Goal: Information Seeking & Learning: Check status

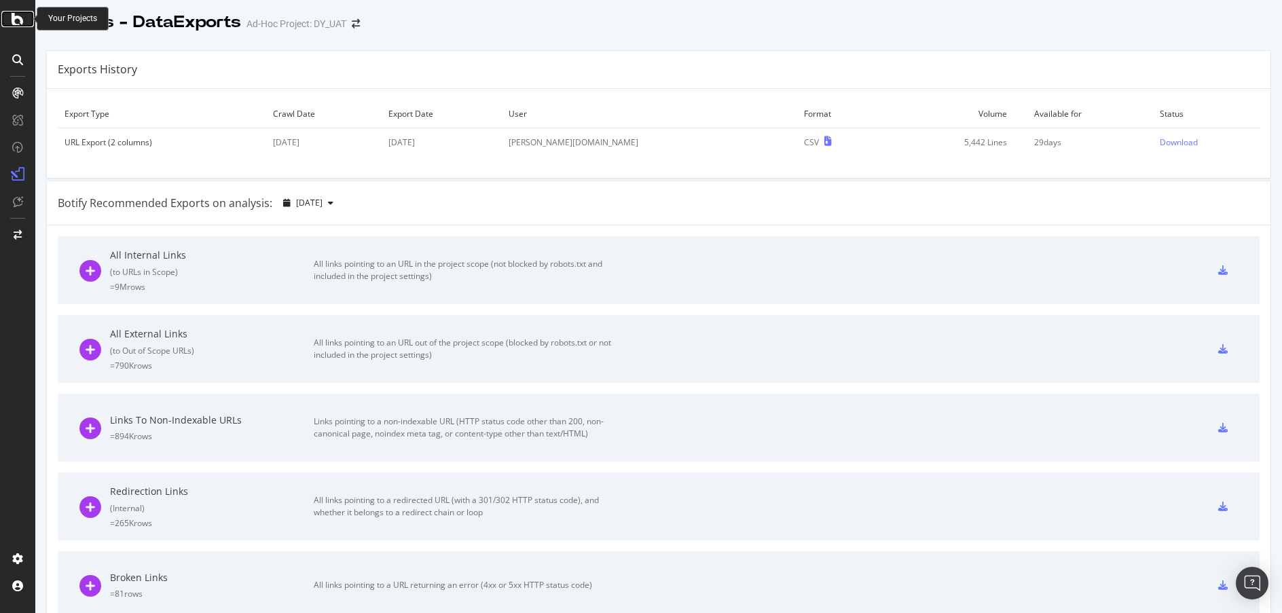
click at [12, 17] on icon at bounding box center [18, 19] width 12 height 16
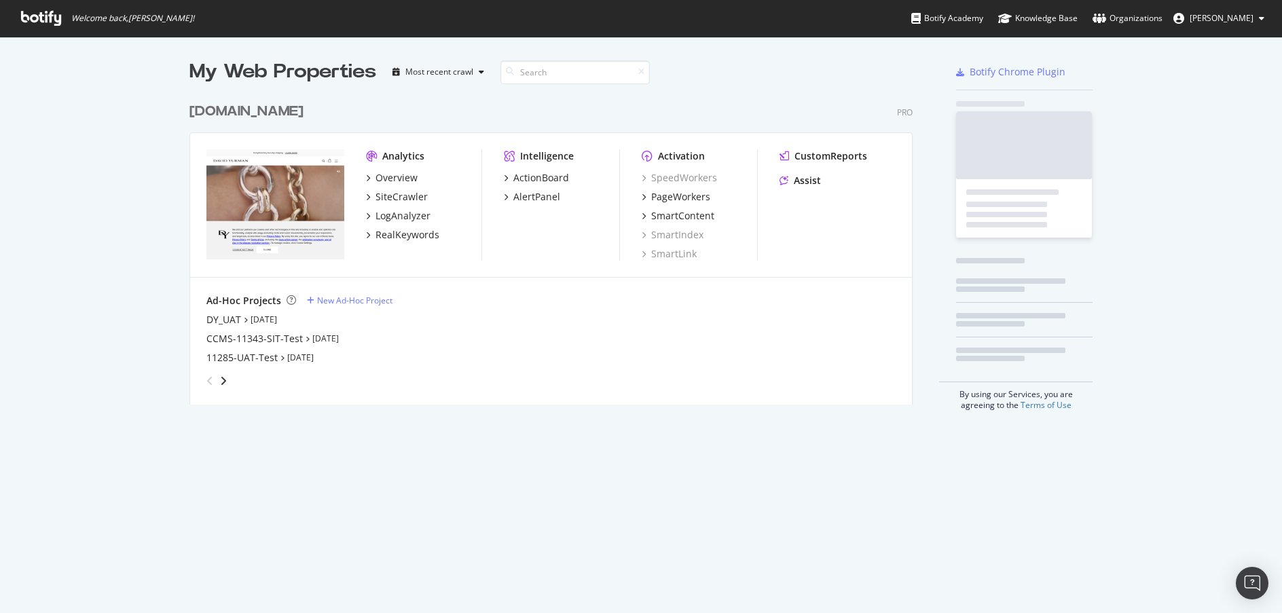
scroll to position [309, 724]
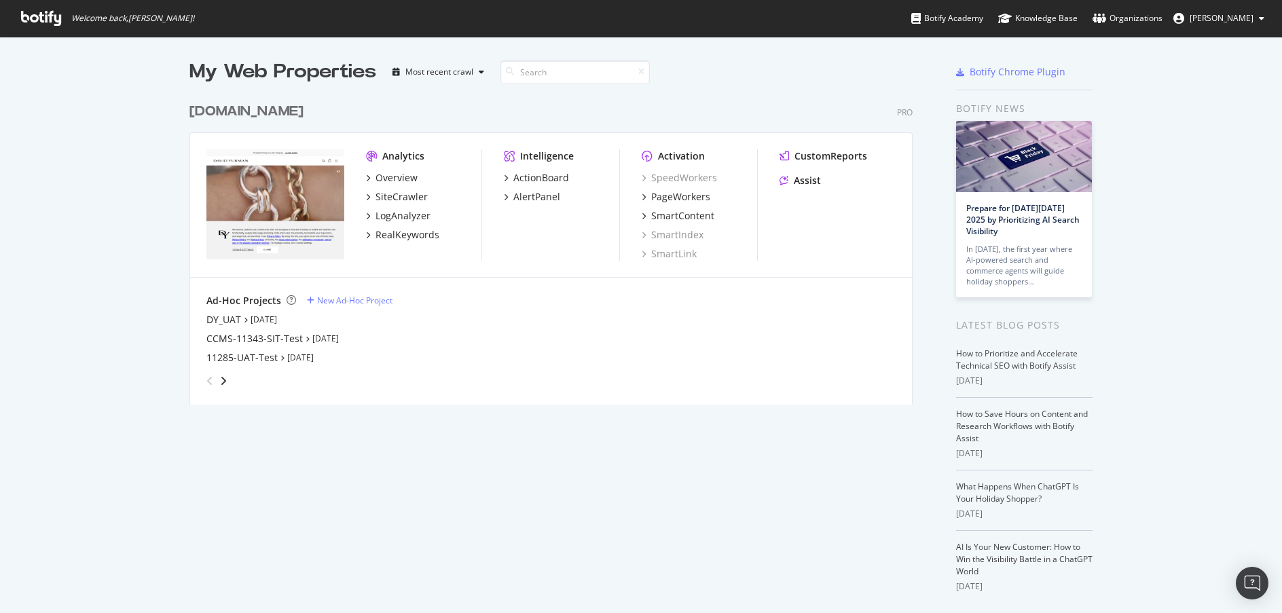
click at [237, 115] on div "[DOMAIN_NAME]" at bounding box center [247, 112] width 114 height 20
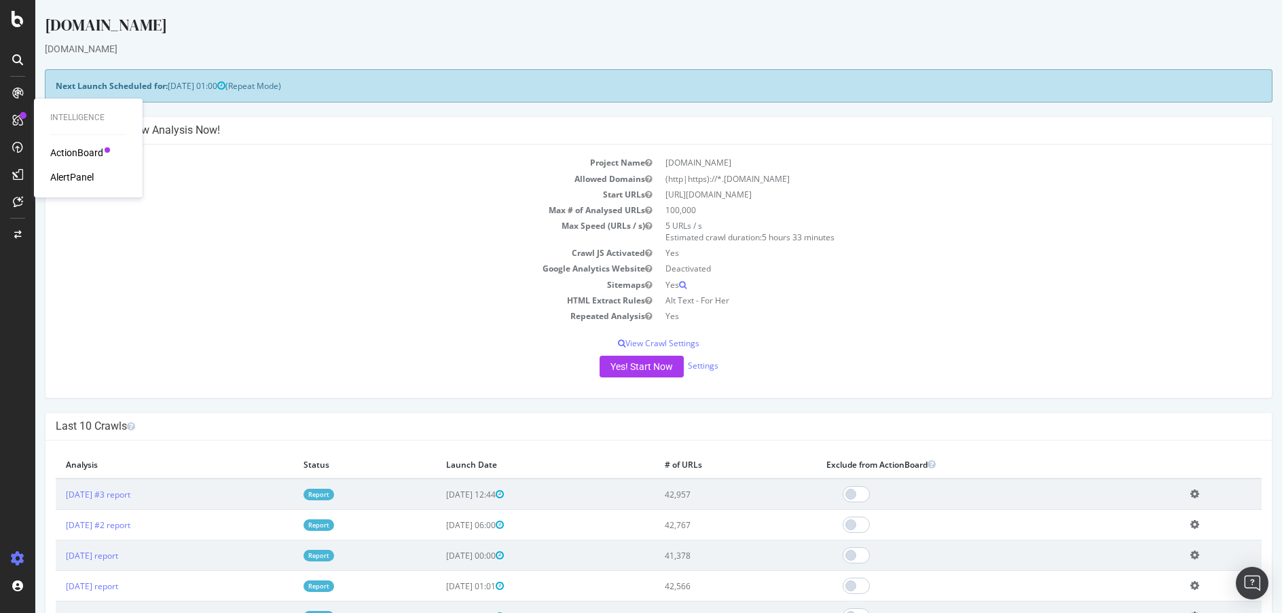
click at [73, 146] on div "ActionBoard" at bounding box center [76, 153] width 53 height 14
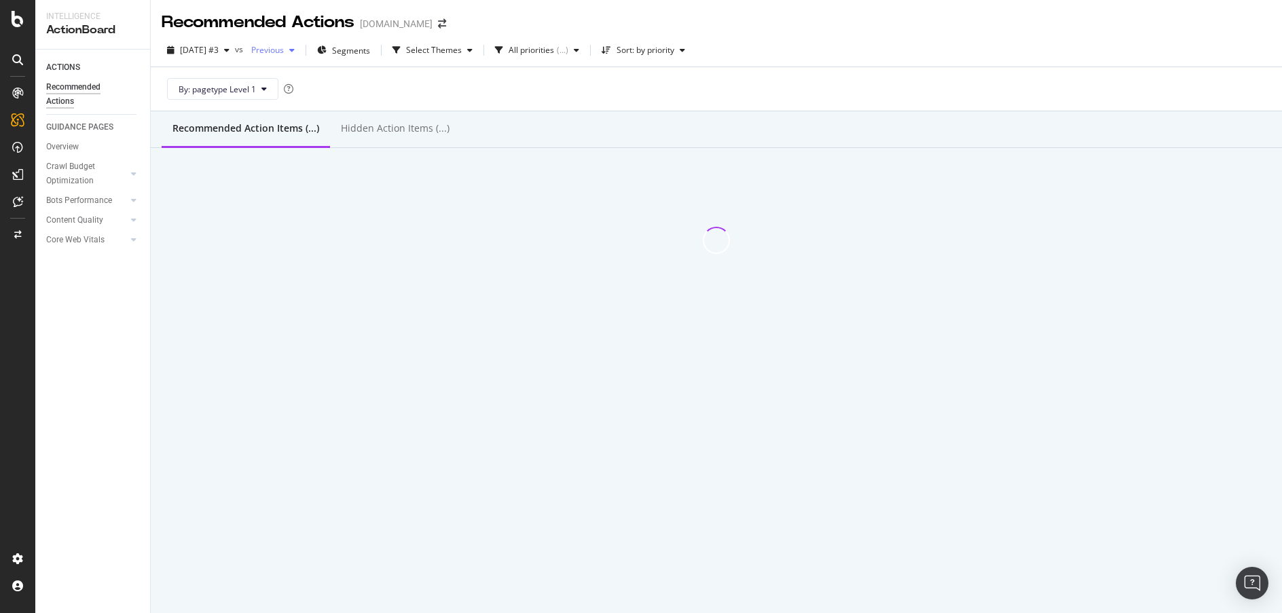
click at [295, 48] on icon "button" at bounding box center [291, 50] width 5 height 8
click at [323, 148] on div "2025 Oct. 1st" at bounding box center [305, 149] width 71 height 12
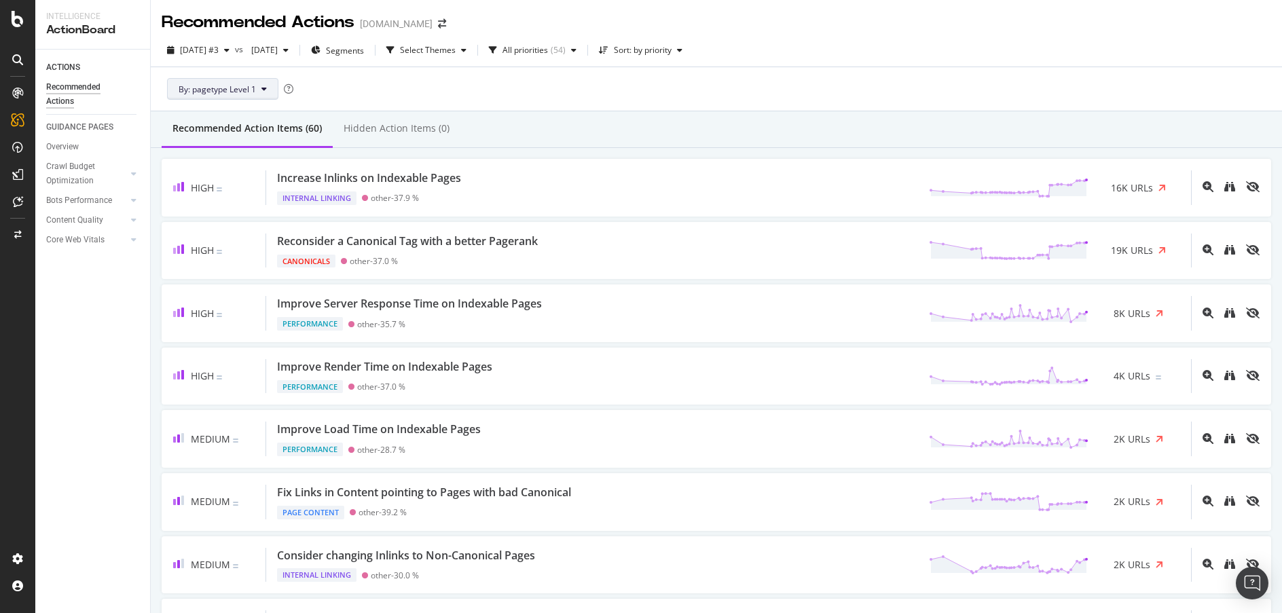
click at [262, 86] on icon at bounding box center [264, 89] width 5 height 8
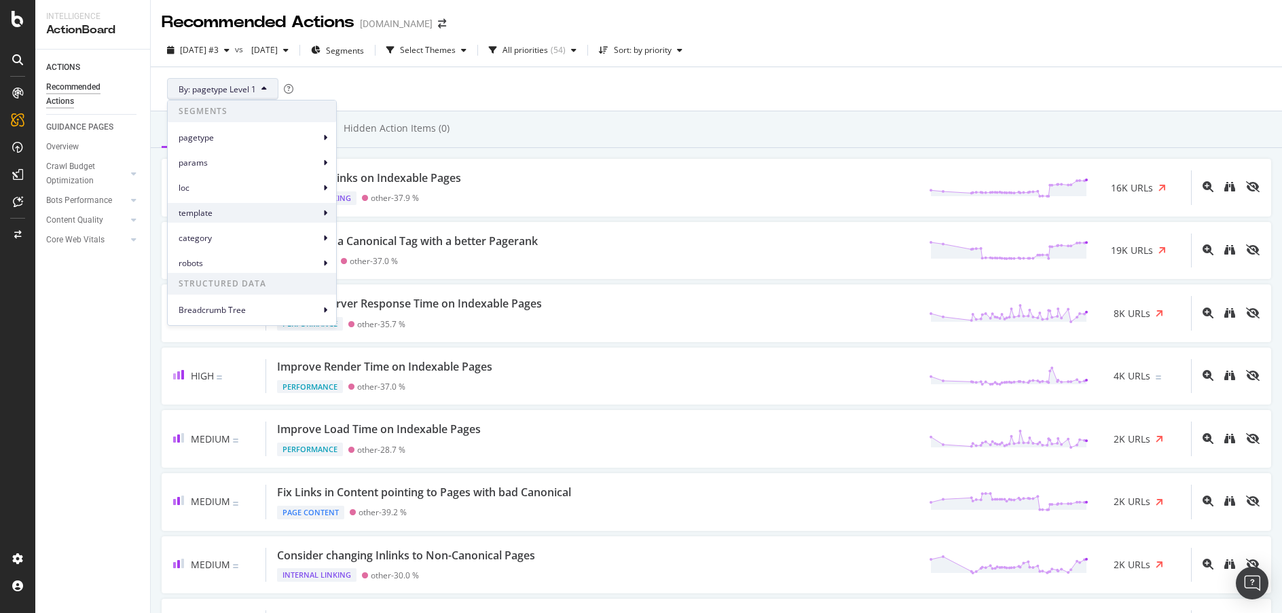
click at [240, 208] on span "template" at bounding box center [249, 213] width 141 height 12
click at [408, 216] on span "template Level 1" at bounding box center [384, 219] width 62 height 12
